Goal: Task Accomplishment & Management: Use online tool/utility

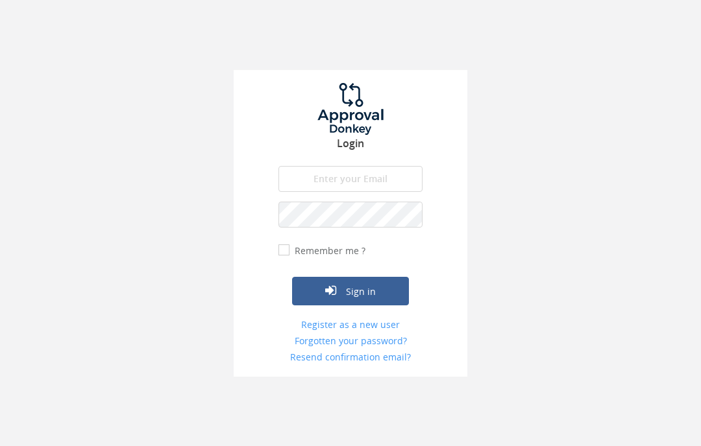
click at [309, 180] on input "email" at bounding box center [350, 179] width 144 height 26
type input "[EMAIL_ADDRESS][DOMAIN_NAME]"
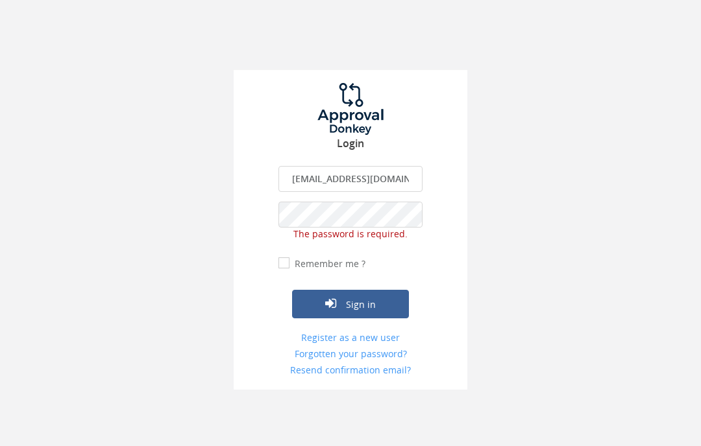
click at [289, 255] on form "[EMAIL_ADDRESS][DOMAIN_NAME] The email is required. Invalid email address. The …" at bounding box center [350, 271] width 144 height 211
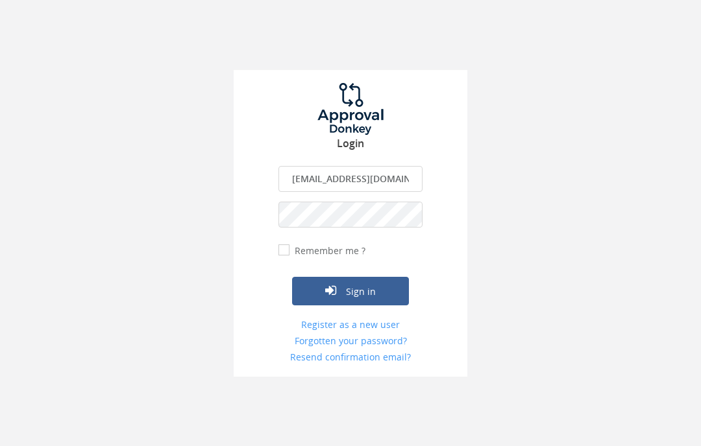
click at [282, 246] on input "Remember me ?" at bounding box center [282, 250] width 8 height 8
checkbox input "true"
click at [340, 284] on button "Sign in" at bounding box center [350, 291] width 117 height 29
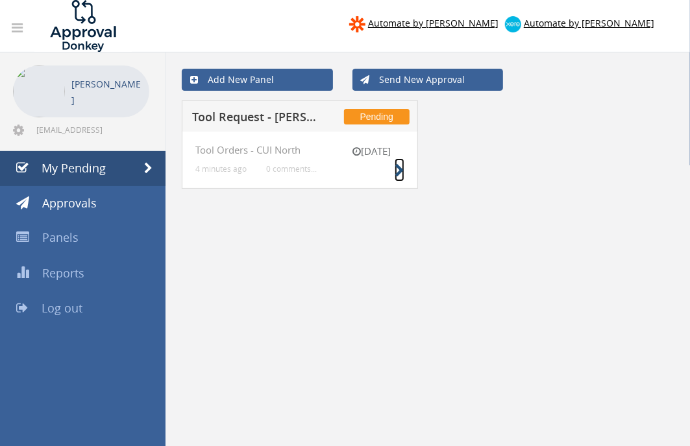
click at [396, 173] on icon at bounding box center [399, 171] width 10 height 14
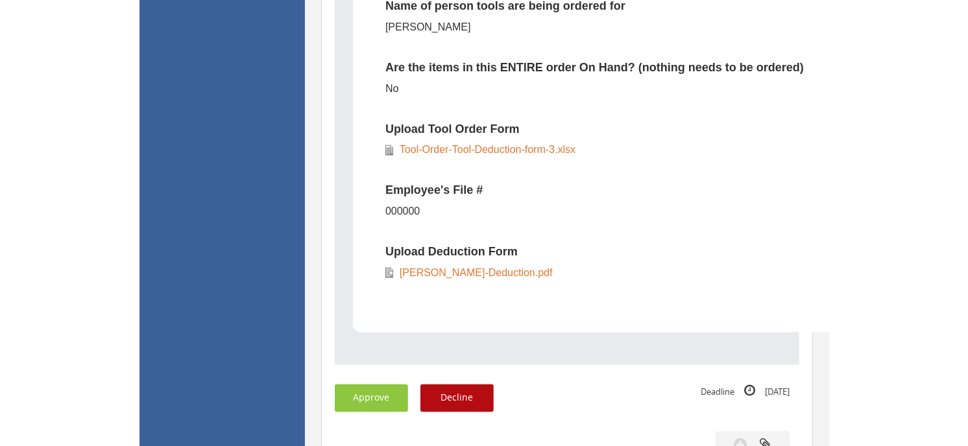
scroll to position [657, 0]
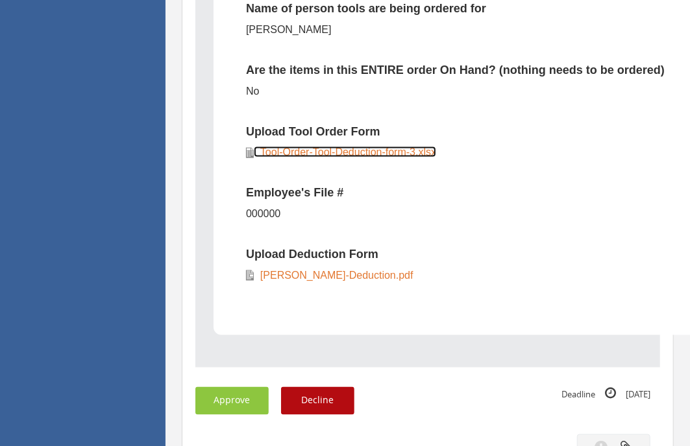
click at [381, 151] on link "Tool-Order-Tool-Deduction-form-3.xlsx" at bounding box center [345, 152] width 182 height 11
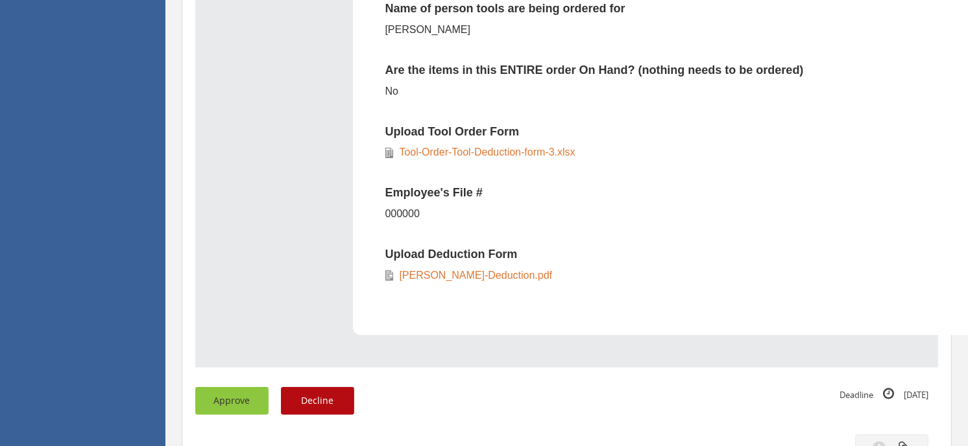
click at [244, 397] on button "Approve" at bounding box center [231, 401] width 73 height 28
